Goal: Information Seeking & Learning: Learn about a topic

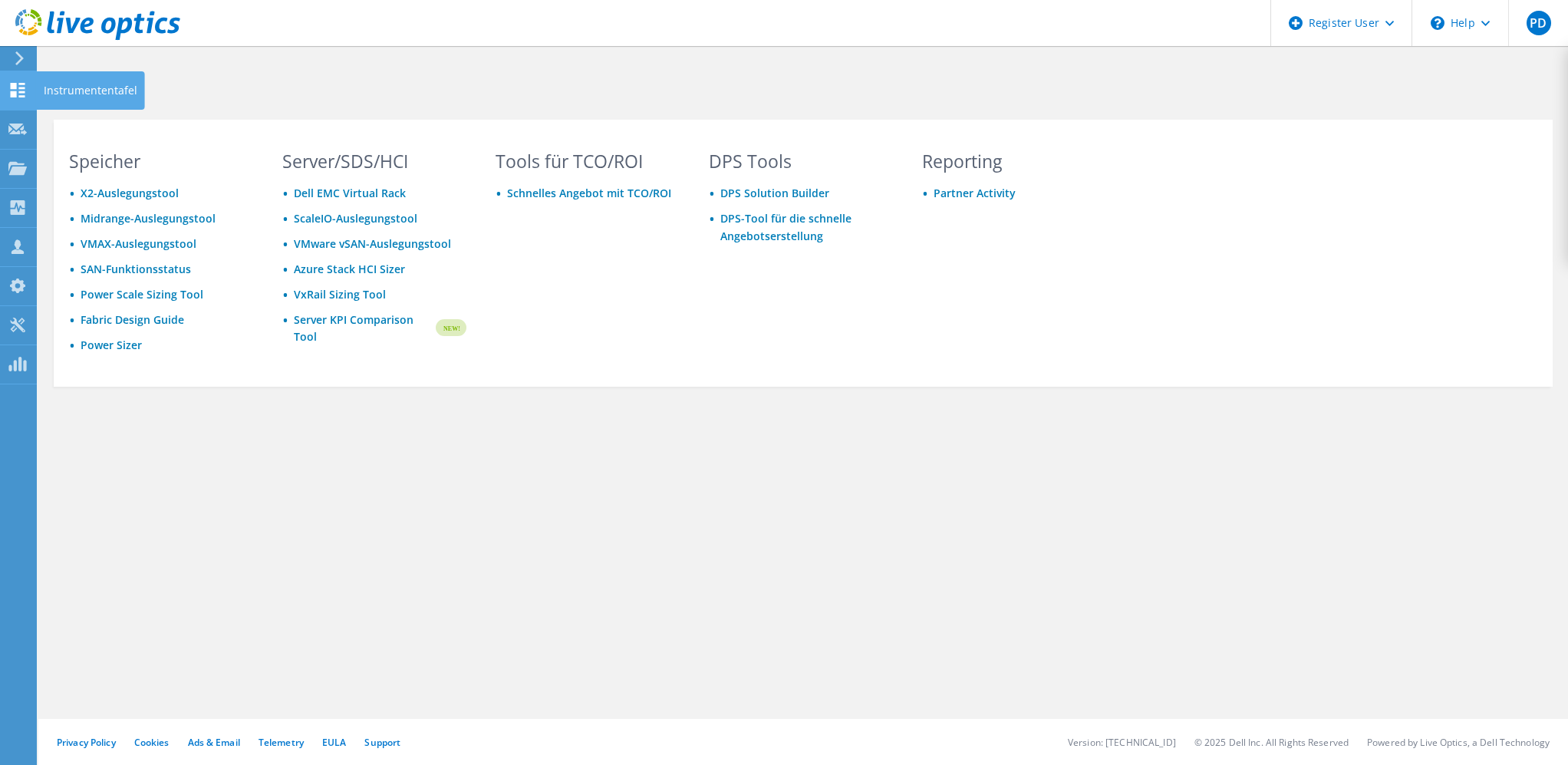
click at [102, 92] on div "Instrumententafel" at bounding box center [91, 90] width 109 height 38
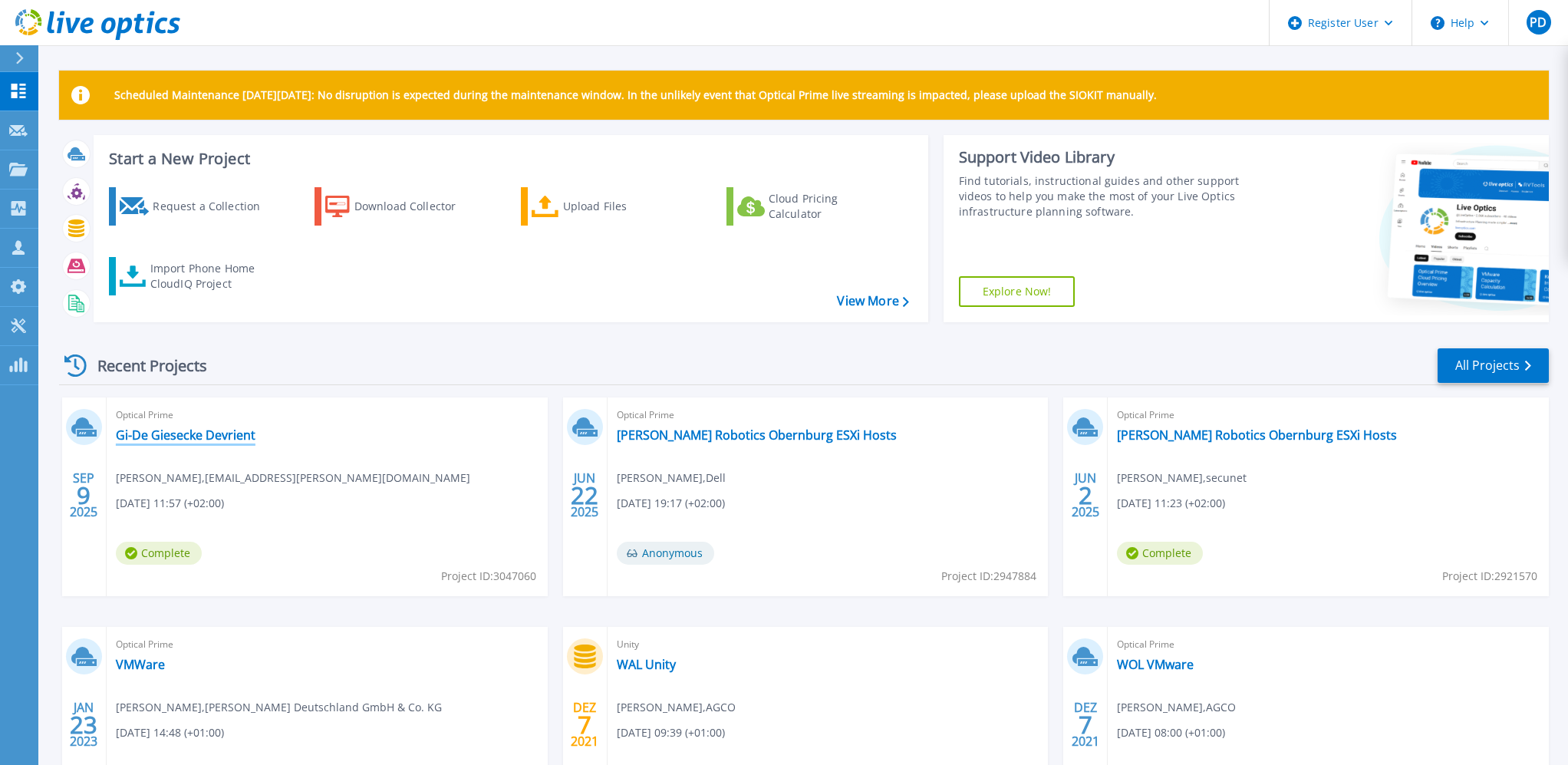
click at [179, 435] on link "Gi-De Giesecke Devrient" at bounding box center [185, 435] width 140 height 16
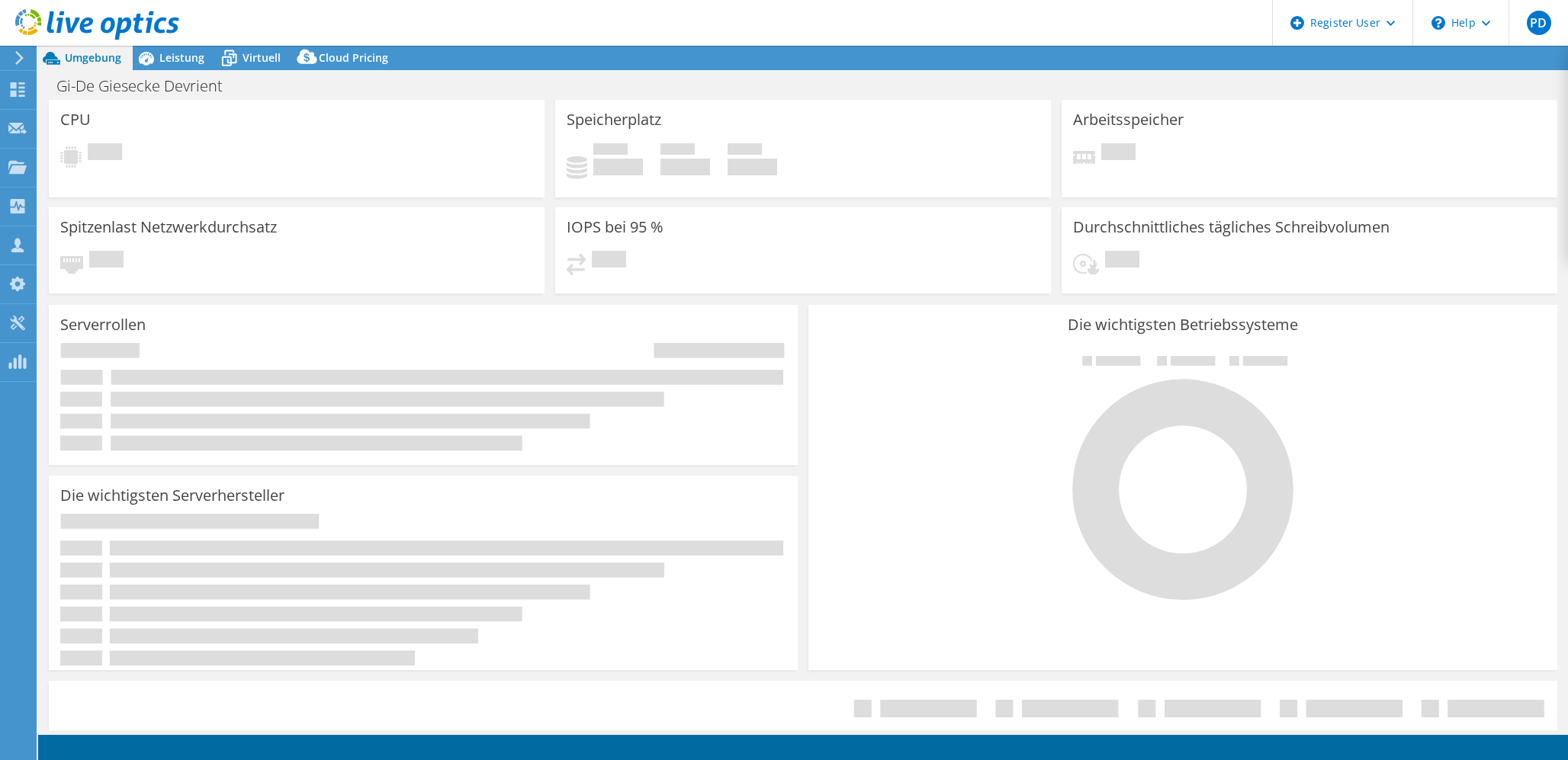
select select "EUFrankfurt"
select select "EUR"
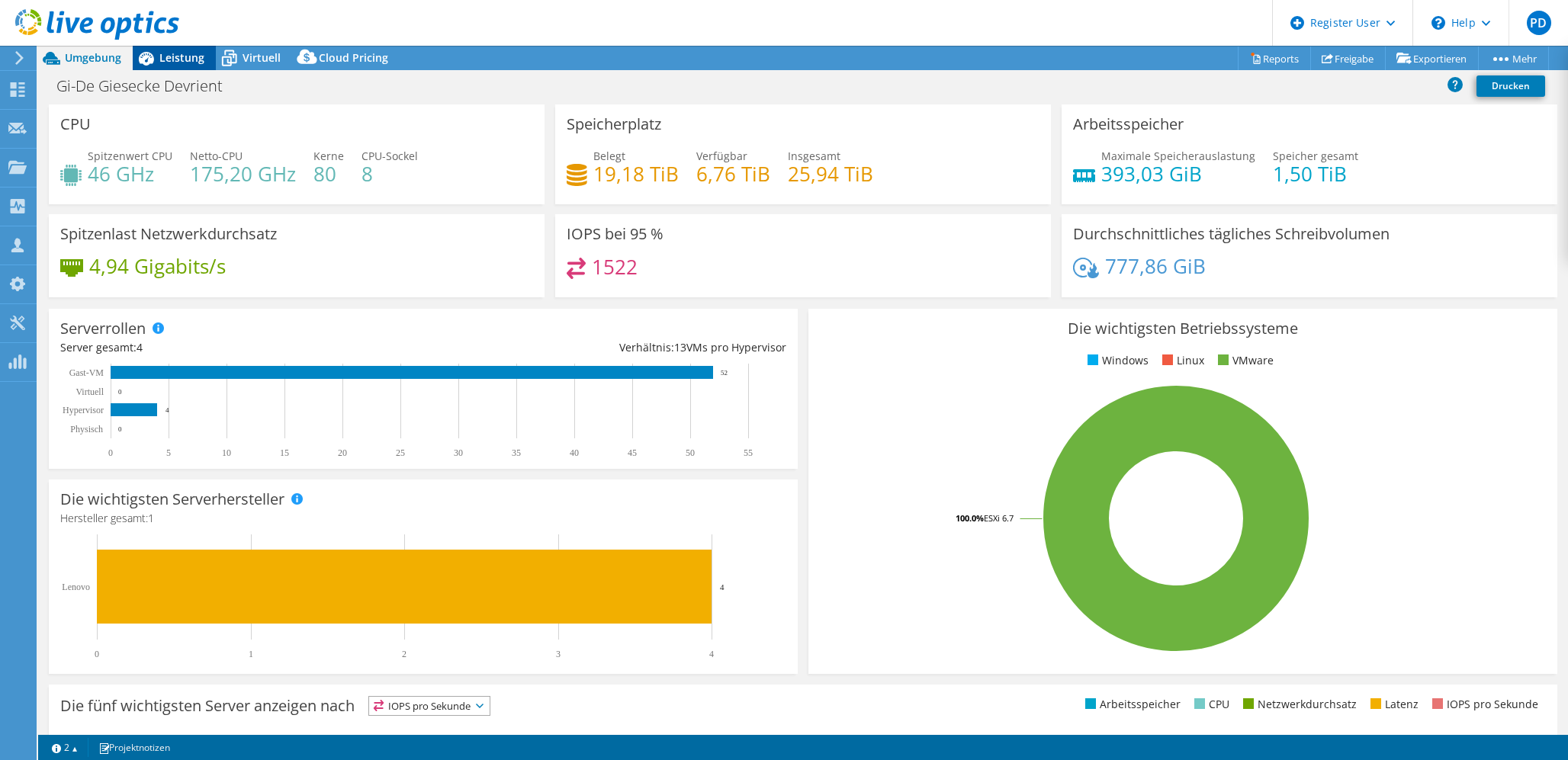
click at [167, 60] on span "Leistung" at bounding box center [181, 57] width 45 height 15
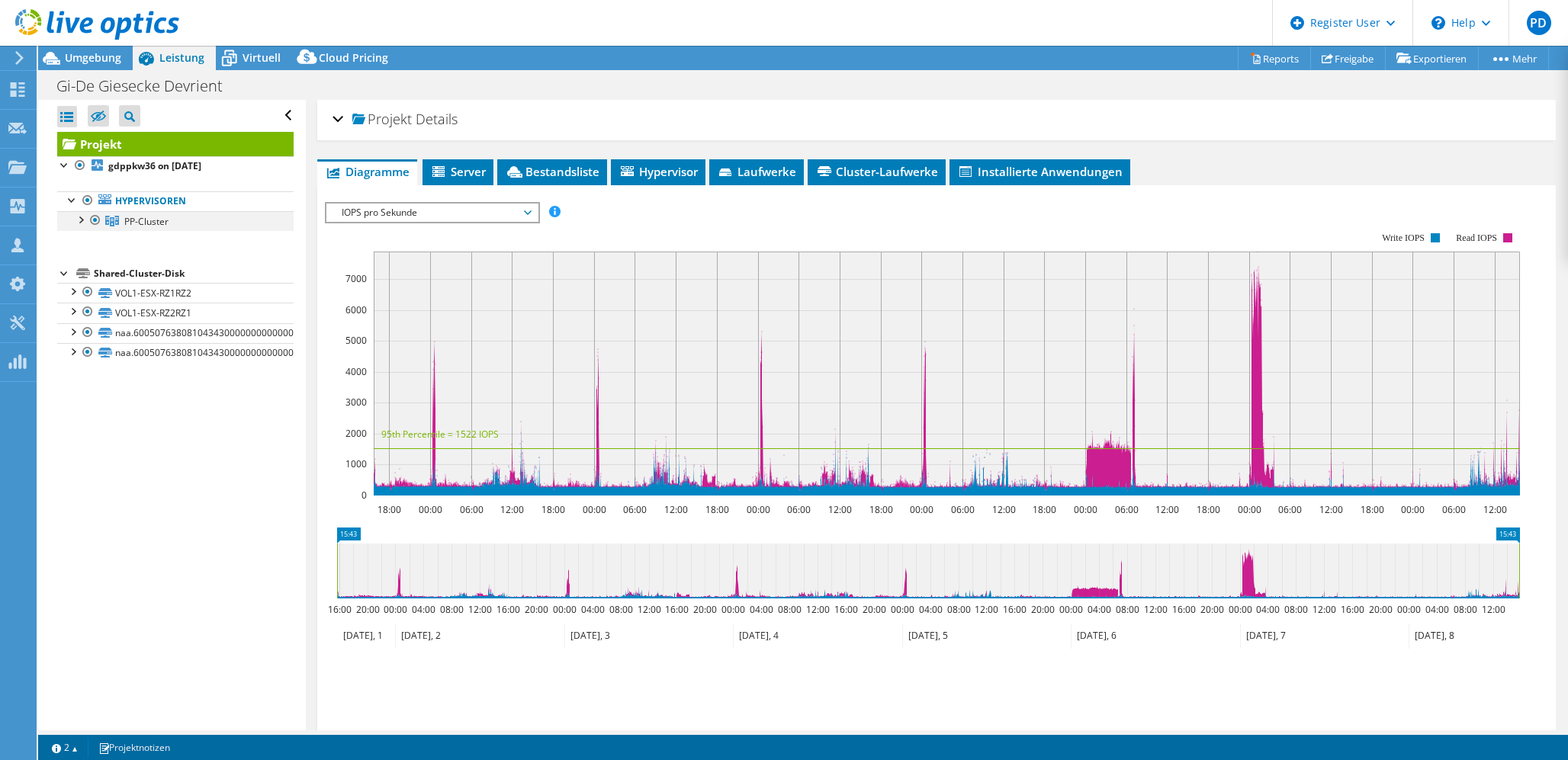
click at [80, 215] on div at bounding box center [80, 218] width 16 height 16
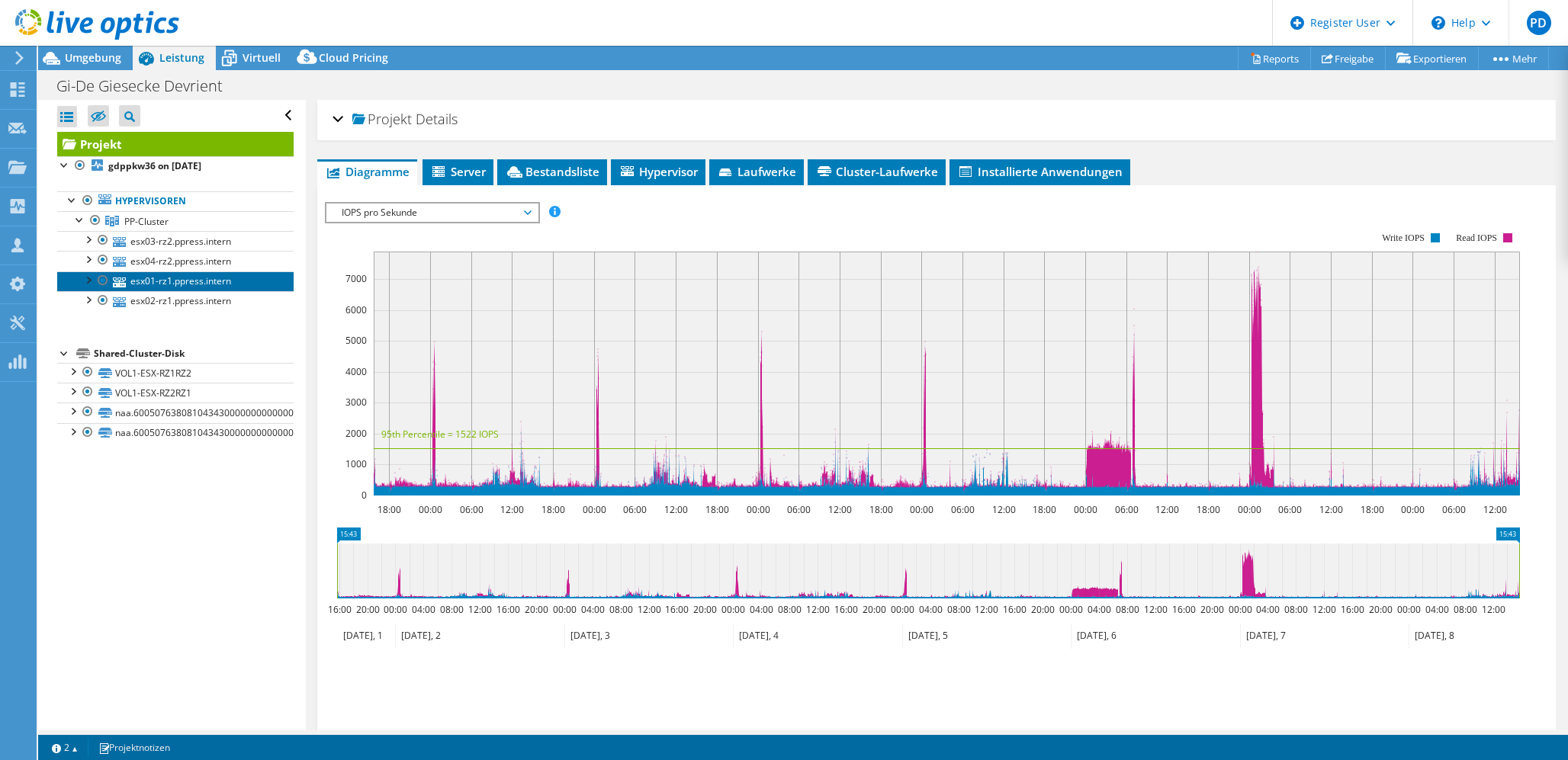
click at [171, 283] on link "esx01-rz1.ppress.intern" at bounding box center [176, 282] width 236 height 20
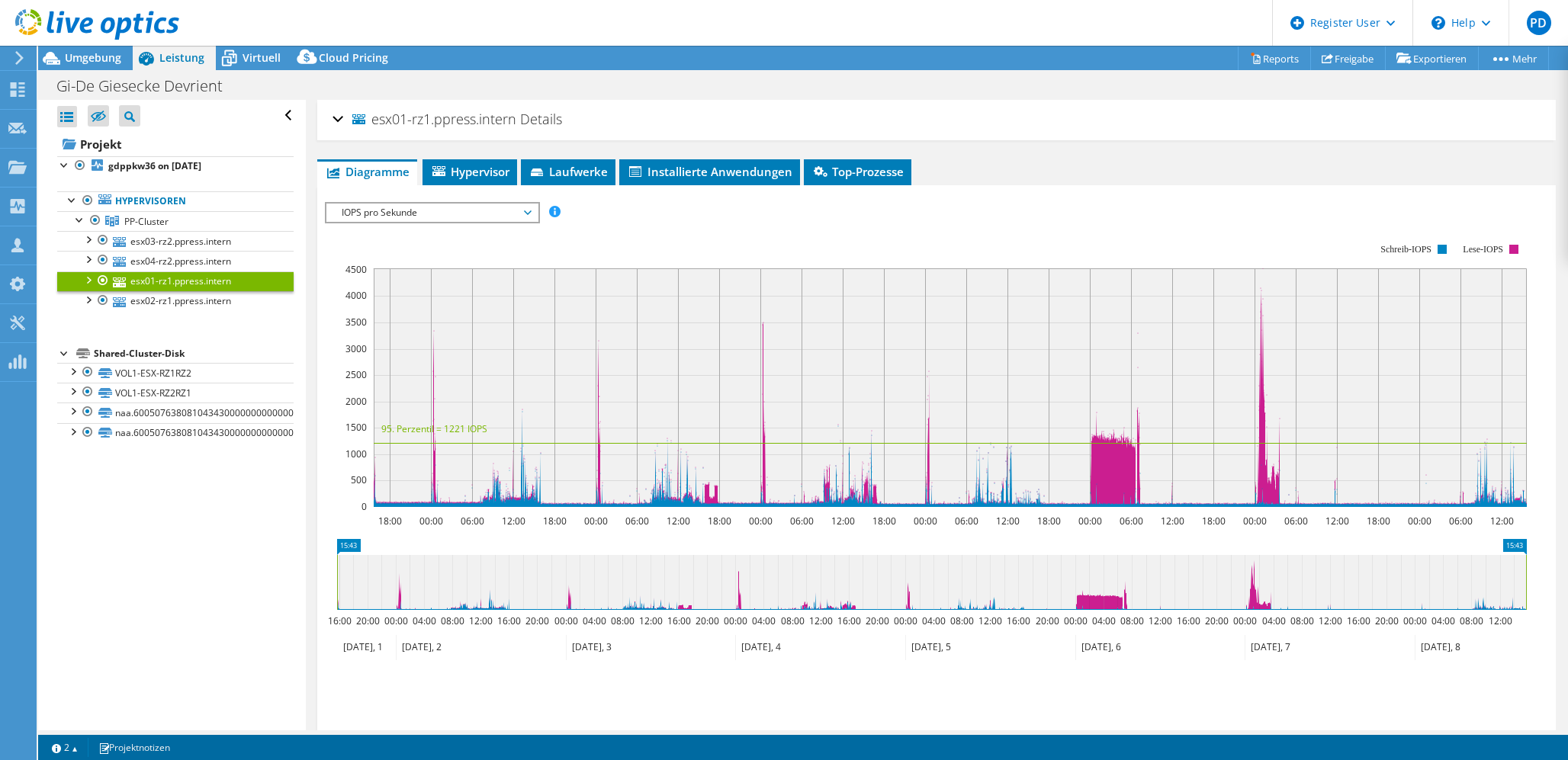
click at [479, 211] on span "IOPS pro Sekunde" at bounding box center [432, 213] width 196 height 18
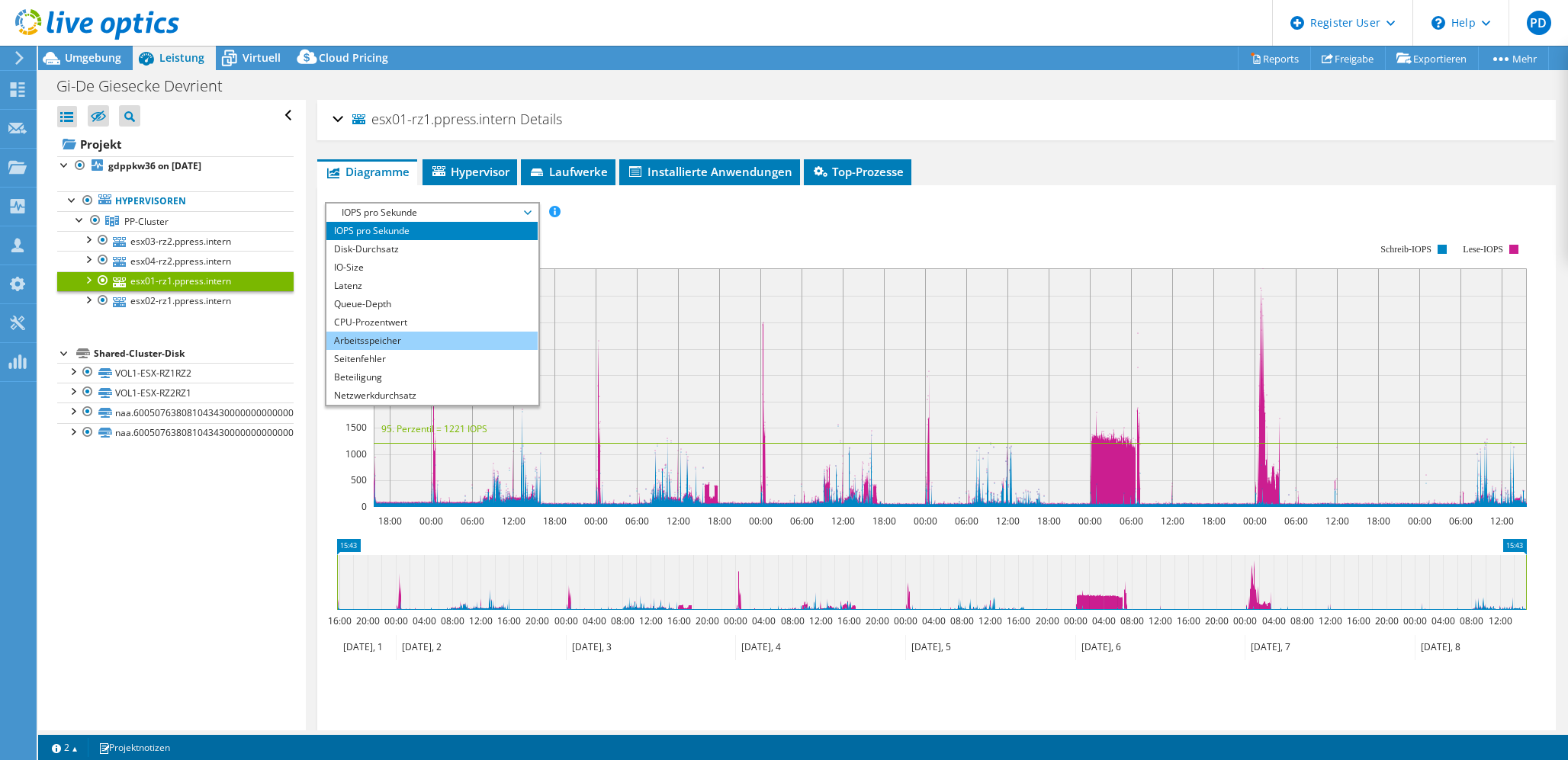
scroll to position [55, 0]
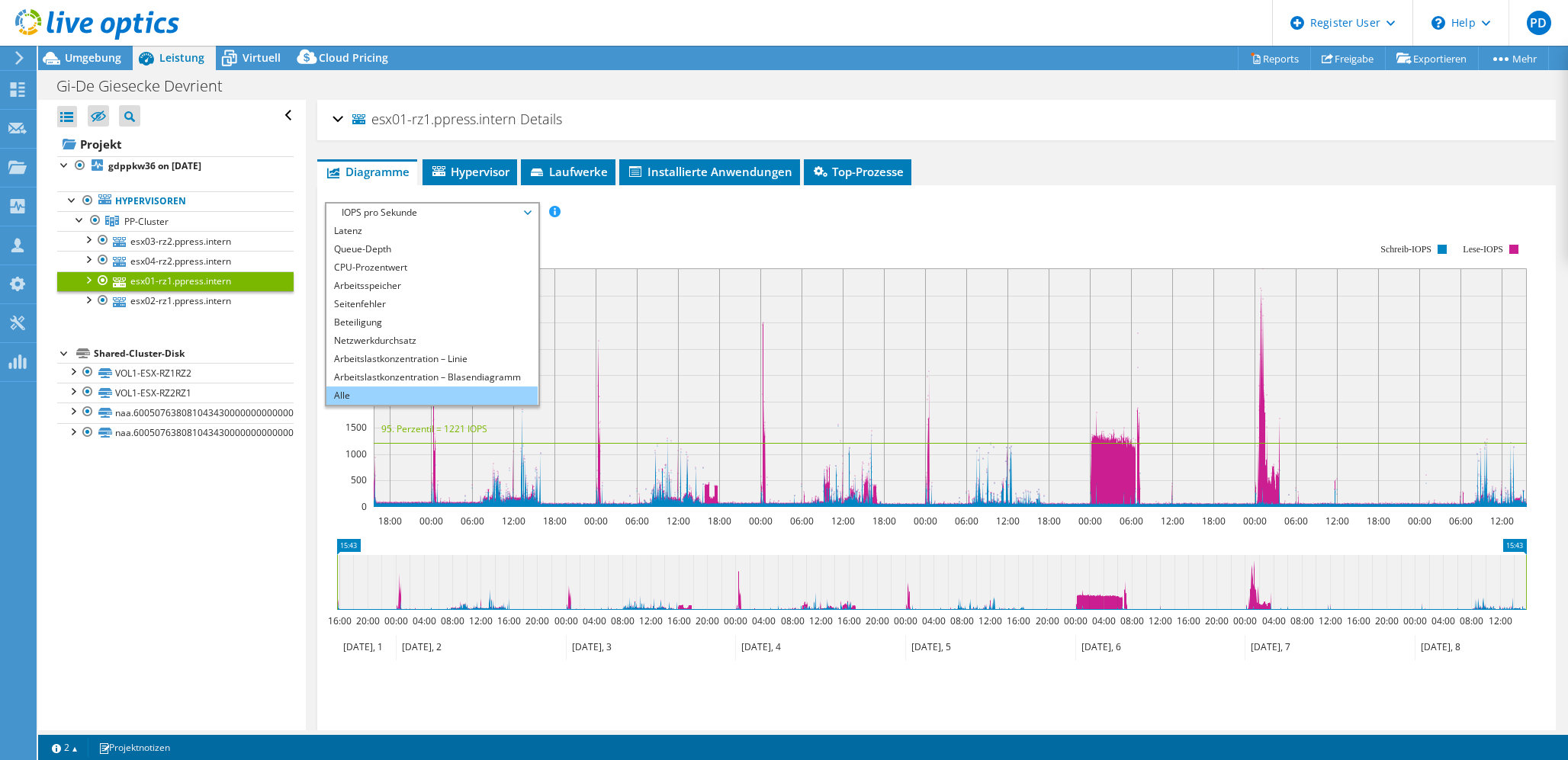
click at [374, 391] on li "Alle" at bounding box center [432, 396] width 211 height 18
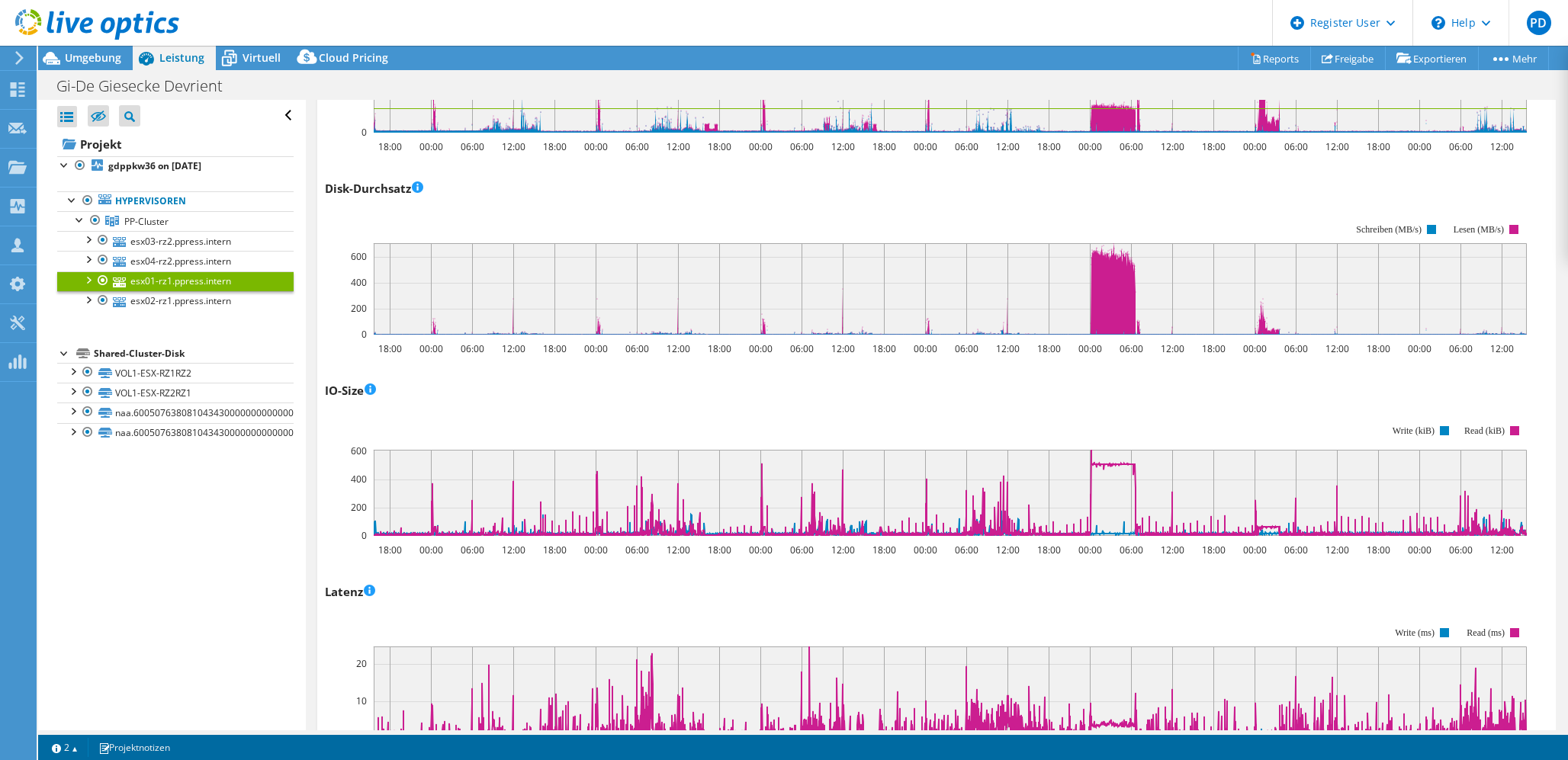
scroll to position [0, 0]
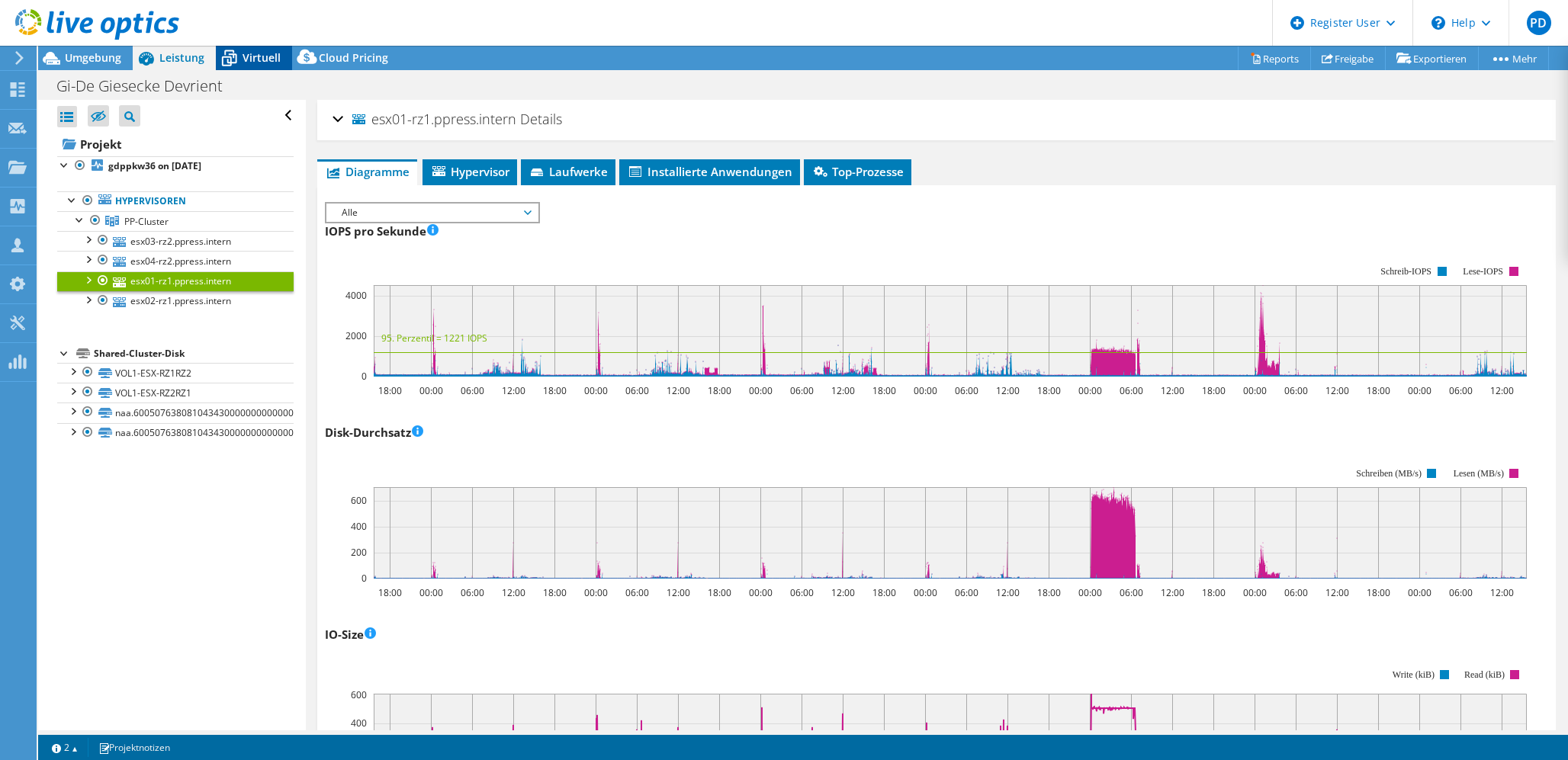
click at [258, 59] on span "Virtuell" at bounding box center [261, 57] width 38 height 15
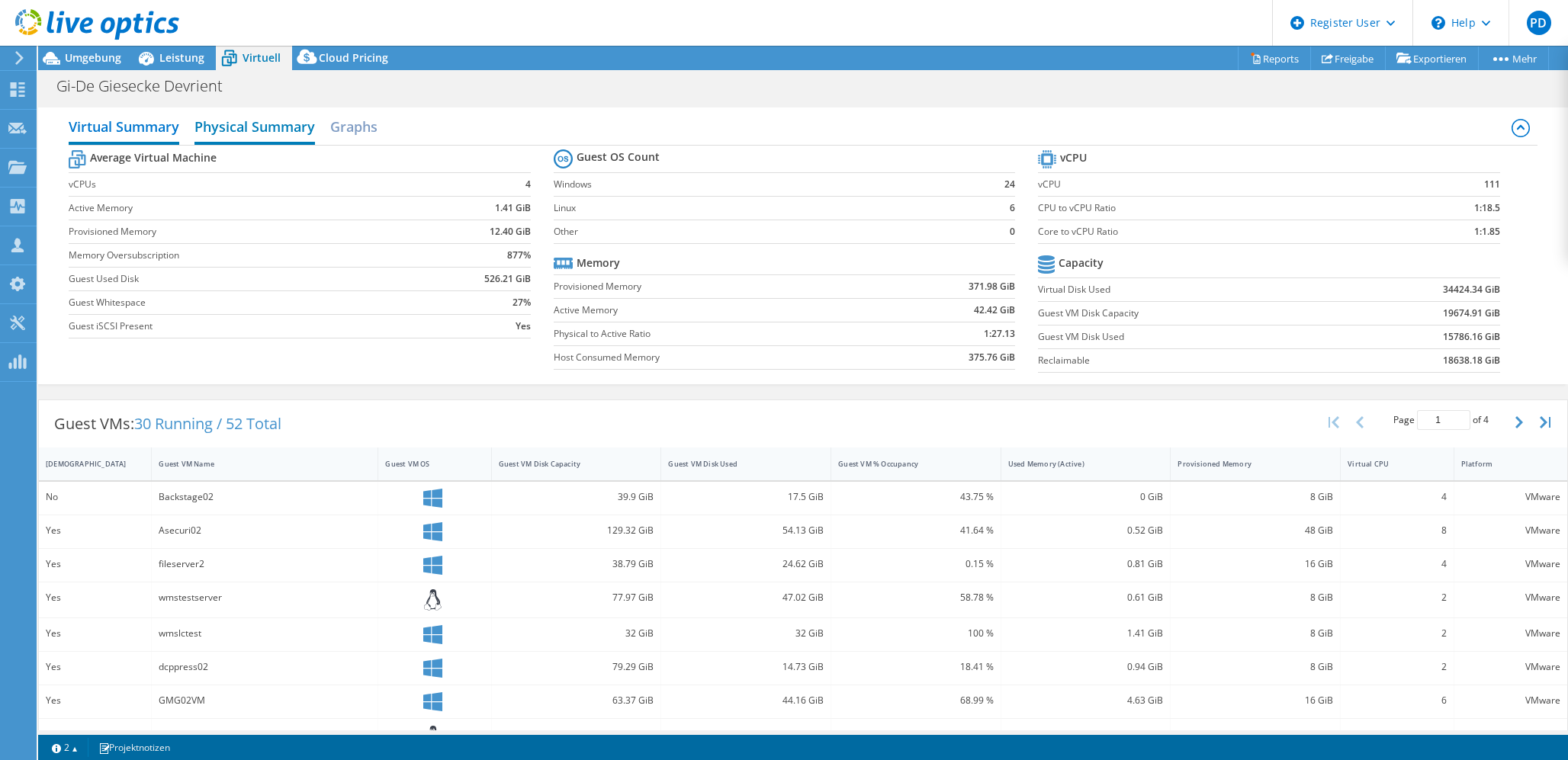
click at [243, 131] on h2 "Physical Summary" at bounding box center [254, 128] width 121 height 34
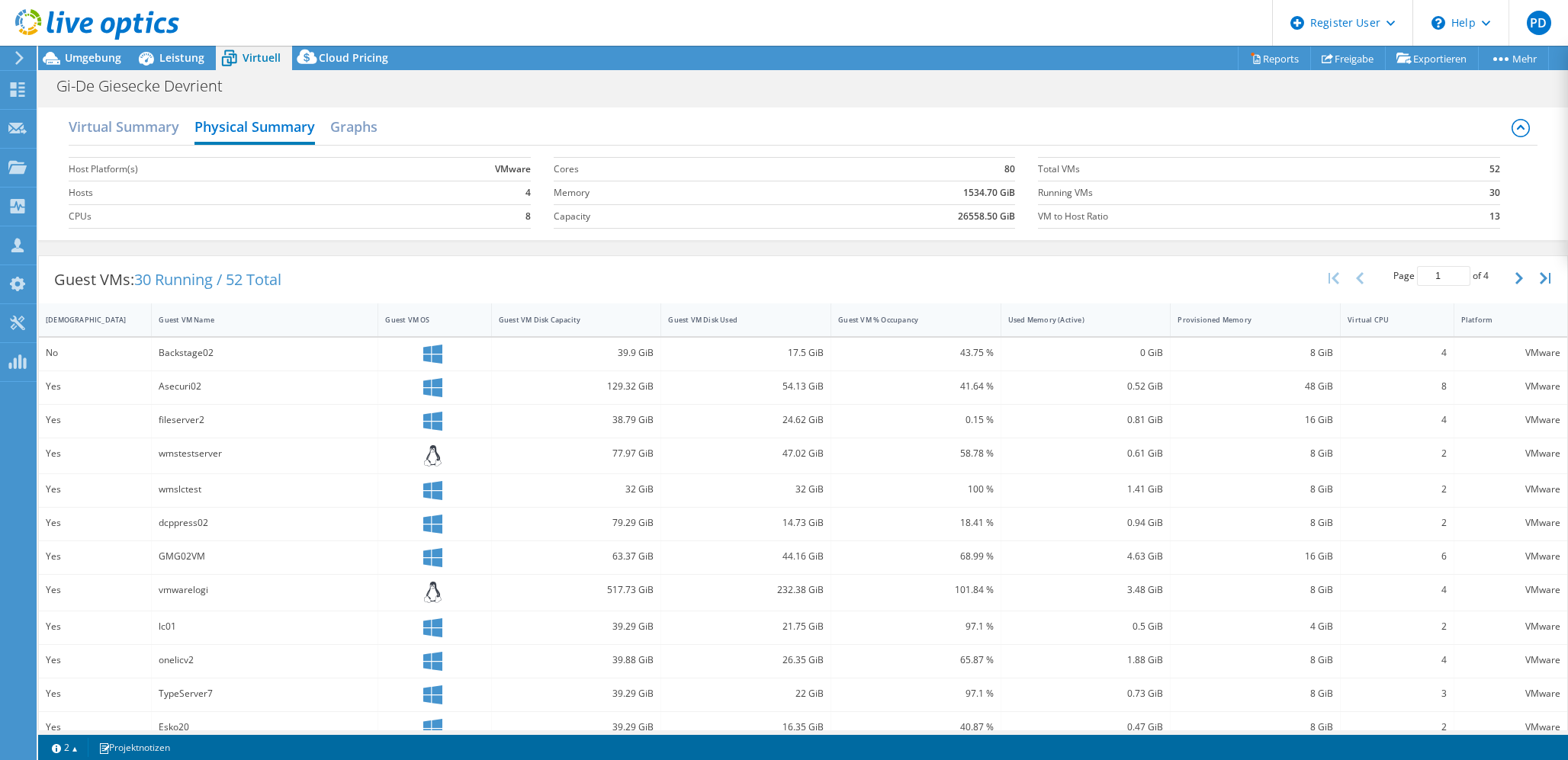
scroll to position [549, 0]
click at [358, 128] on h2 "Graphs" at bounding box center [354, 128] width 48 height 34
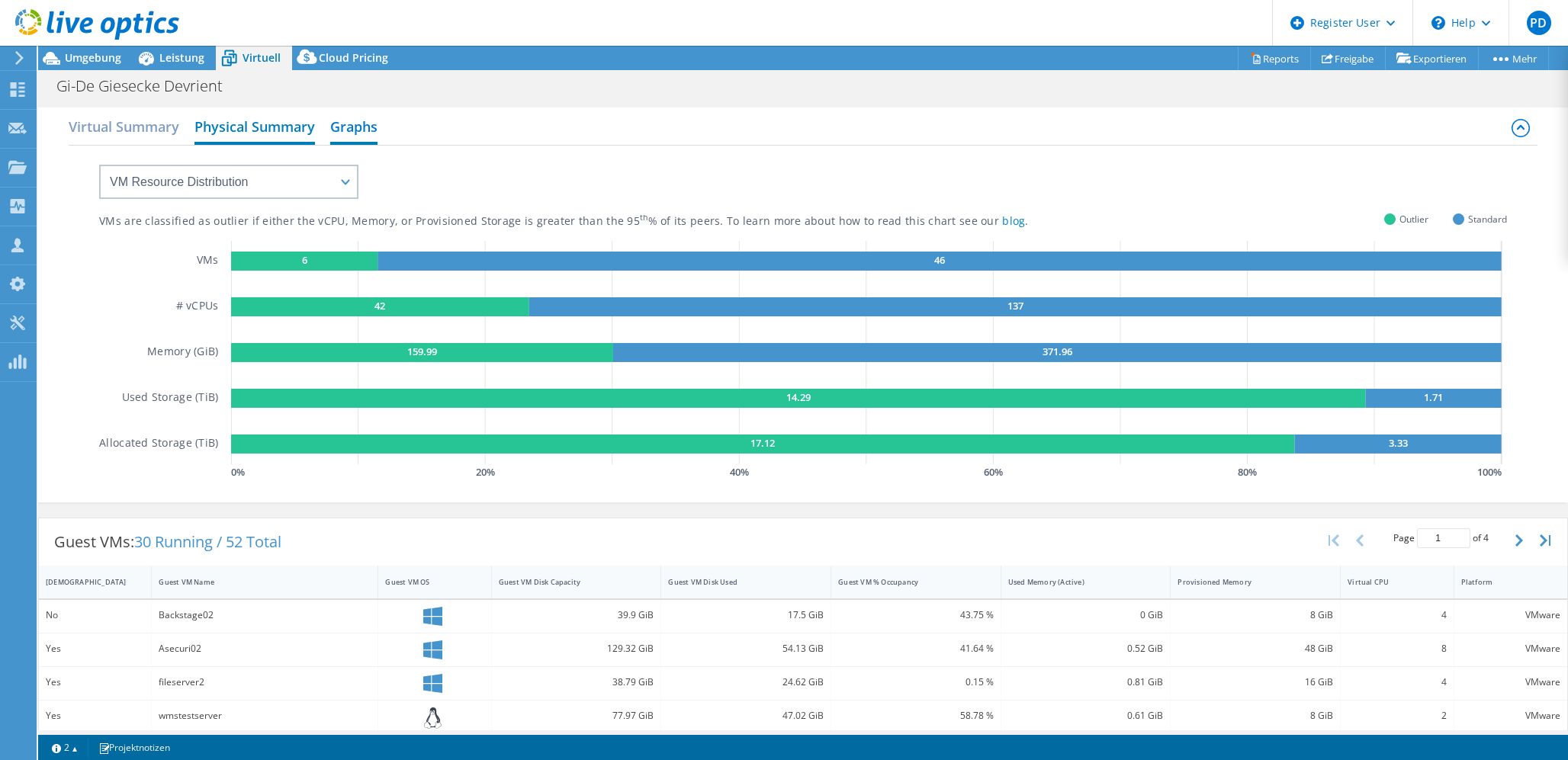
scroll to position [793, 0]
click at [93, 61] on span "Umgebung" at bounding box center [93, 57] width 57 height 15
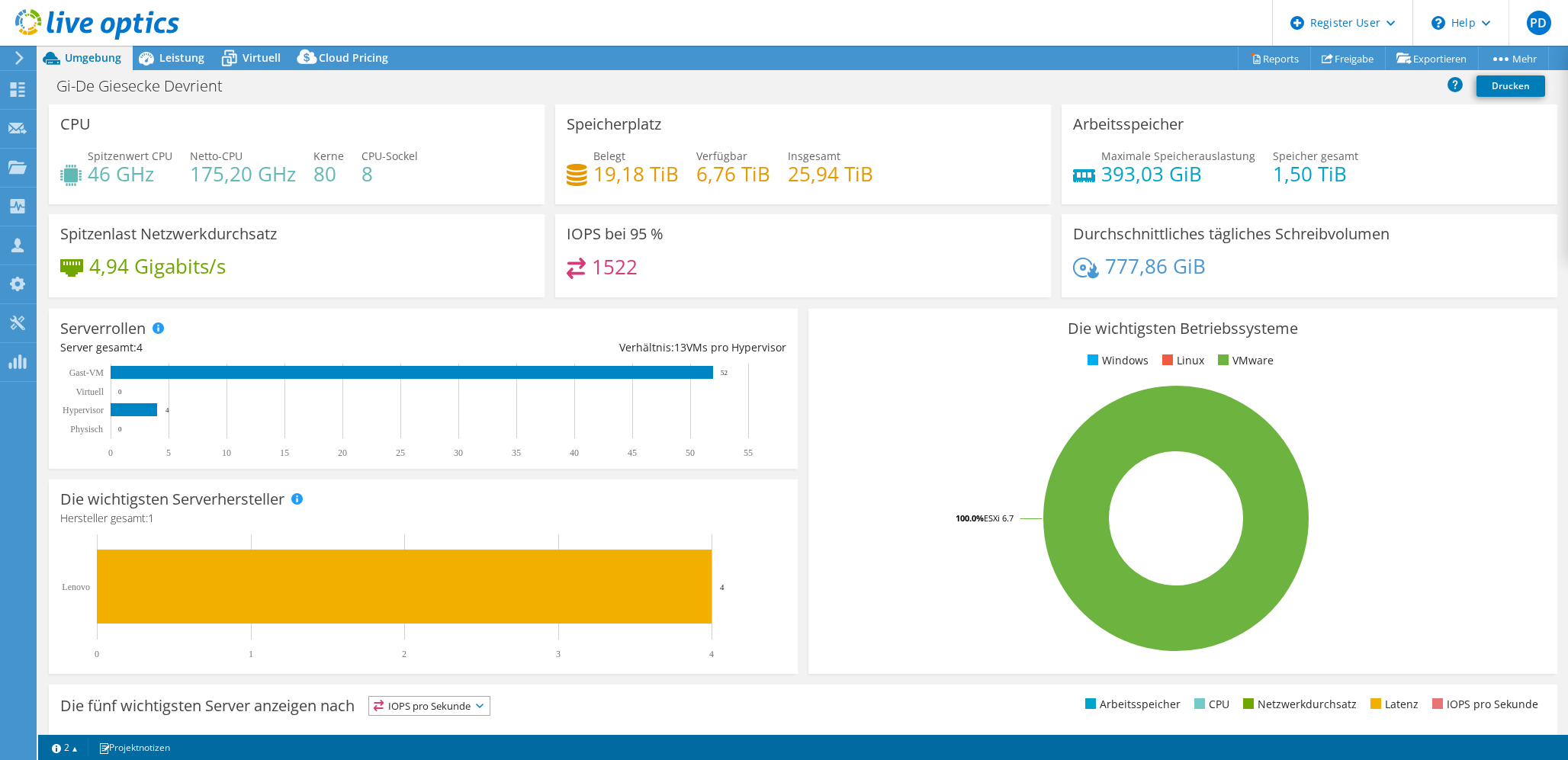
click at [752, 236] on div "IOPS bei 95 % 1522" at bounding box center [802, 255] width 496 height 83
click at [338, 244] on div "Spitzenlast Netzwerkdurchsatz 4,94 Gigabits/s" at bounding box center [296, 255] width 496 height 83
